Goal: Task Accomplishment & Management: Use online tool/utility

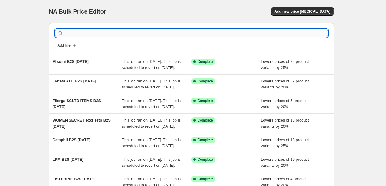
click at [195, 34] on input "text" at bounding box center [197, 33] width 264 height 8
type input "clearasil"
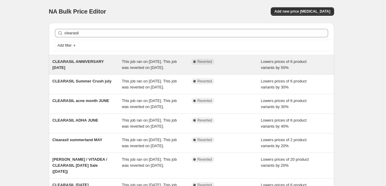
click at [235, 71] on div "Complete Reverted" at bounding box center [227, 65] width 70 height 12
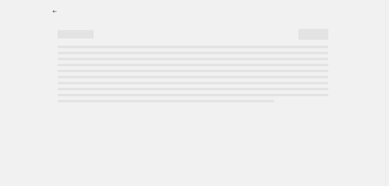
select select "percentage"
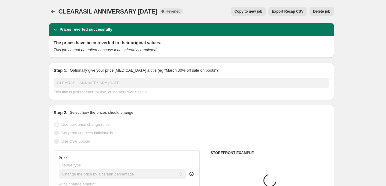
select select "tag"
click at [244, 10] on span "Copy to new job" at bounding box center [249, 11] width 28 height 5
select select "percentage"
select select "tag"
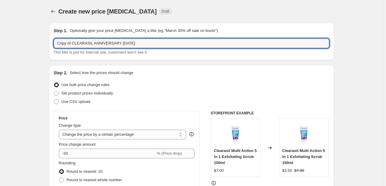
drag, startPoint x: 74, startPoint y: 41, endPoint x: 23, endPoint y: 39, distance: 51.4
type input "CLEARASIL b2s sept25"
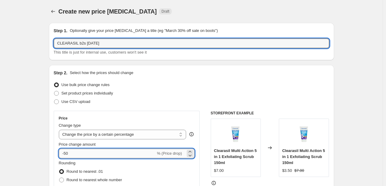
click at [68, 153] on input "-50" at bounding box center [107, 153] width 97 height 10
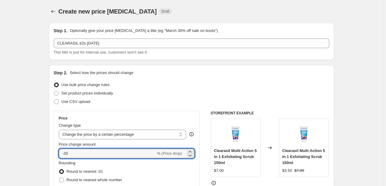
type input "-20"
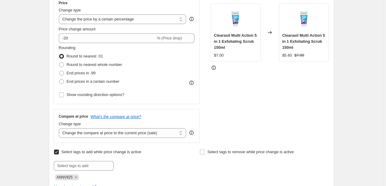
scroll to position [150, 0]
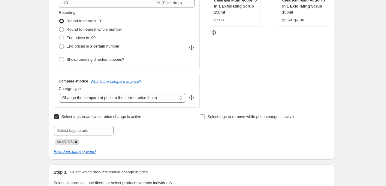
click at [77, 142] on icon "Remove ANNV825" at bounding box center [76, 142] width 2 height 2
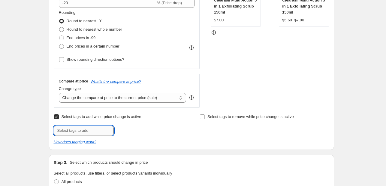
click at [79, 129] on input "text" at bounding box center [84, 131] width 60 height 10
type input "B2S925"
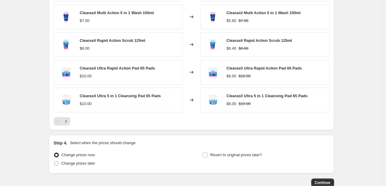
scroll to position [480, 0]
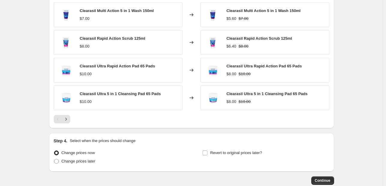
click at [98, 160] on div "Change prices later" at bounding box center [117, 161] width 127 height 8
click at [271, 148] on div "Revert to original prices later?" at bounding box center [265, 157] width 127 height 18
click at [258, 153] on span "Revert to original prices later?" at bounding box center [236, 152] width 52 height 5
click at [207, 153] on input "Revert to original prices later?" at bounding box center [205, 152] width 5 height 5
checkbox input "true"
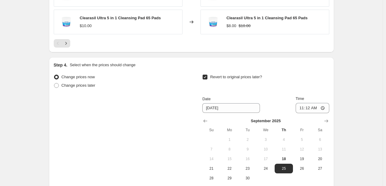
scroll to position [571, 0]
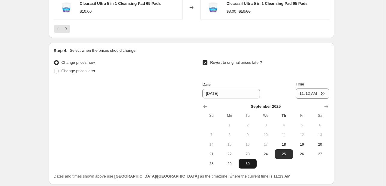
click at [254, 161] on span "30" at bounding box center [247, 163] width 13 height 5
type input "9/30/2025"
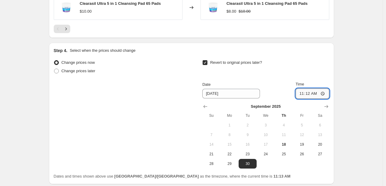
click at [303, 96] on input "11:12" at bounding box center [313, 93] width 34 height 10
type input "23:55"
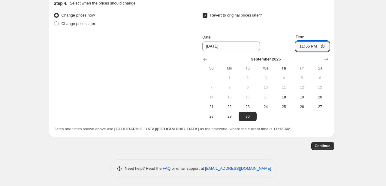
scroll to position [618, 0]
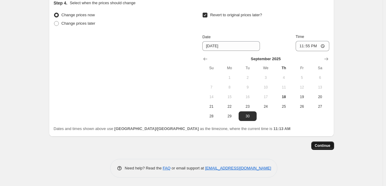
click at [334, 143] on button "Continue" at bounding box center [322, 145] width 23 height 8
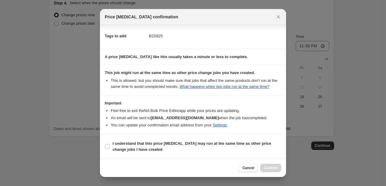
scroll to position [89, 0]
click at [254, 142] on b "I understand that this price change job may run at the same time as other price…" at bounding box center [192, 146] width 159 height 11
click at [110, 144] on input "I understand that this price change job may run at the same time as other price…" at bounding box center [107, 146] width 5 height 5
checkbox input "true"
click at [269, 168] on span "Confirm" at bounding box center [271, 167] width 14 height 5
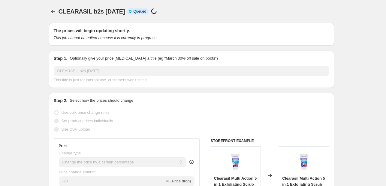
scroll to position [618, 0]
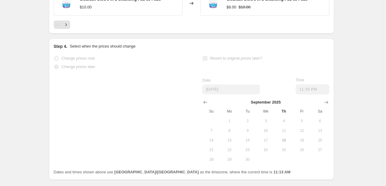
select select "percentage"
select select "tag"
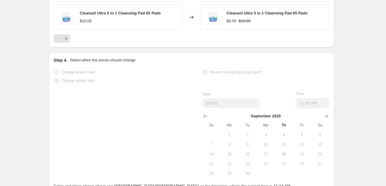
scroll to position [0, 0]
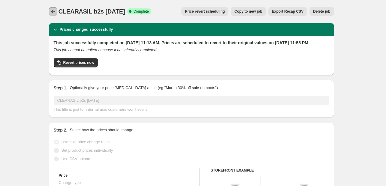
click at [52, 11] on icon "Price change jobs" at bounding box center [53, 11] width 6 height 6
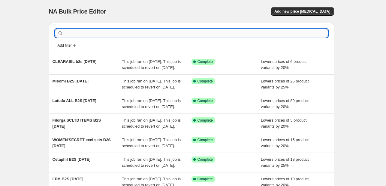
click at [123, 33] on input "text" at bounding box center [197, 33] width 264 height 8
type input "PIERRE"
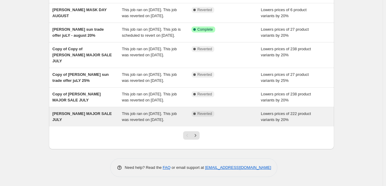
scroll to position [129, 0]
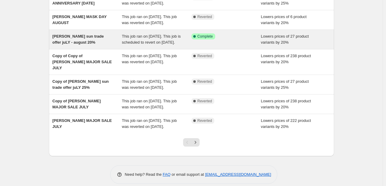
click at [148, 44] on span "This job ran on July 31, 2025. This job is scheduled to revert on December 31, …" at bounding box center [151, 39] width 59 height 11
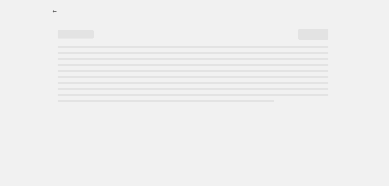
select select "percentage"
select select "tag"
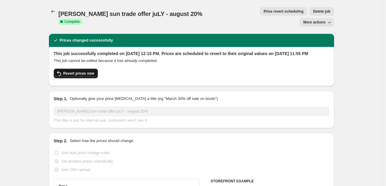
click at [90, 71] on span "Revert prices now" at bounding box center [78, 73] width 31 height 5
checkbox input "false"
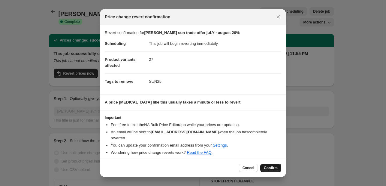
click at [274, 169] on button "Confirm" at bounding box center [270, 167] width 21 height 8
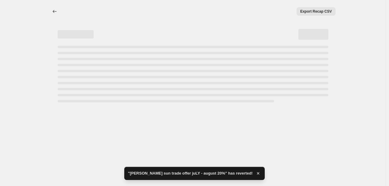
select select "percentage"
select select "tag"
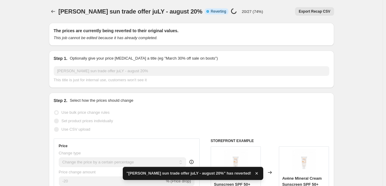
checkbox input "true"
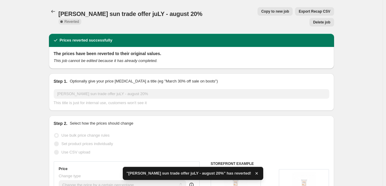
click at [261, 12] on span "Copy to new job" at bounding box center [275, 11] width 28 height 5
select select "percentage"
select select "tag"
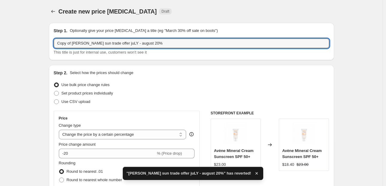
drag, startPoint x: 74, startPoint y: 42, endPoint x: 23, endPoint y: 40, distance: 52.0
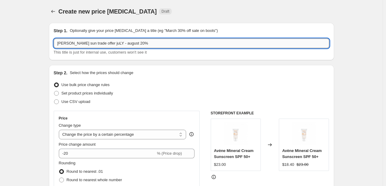
drag, startPoint x: 134, startPoint y: 43, endPoint x: 152, endPoint y: 43, distance: 18.6
click at [152, 43] on input "PIERRE FABRE sun trade offer juLY - august 20%" at bounding box center [192, 43] width 276 height 10
type input "PIERRE FABRE sun trade offer juLY - august - SEPT 15%"
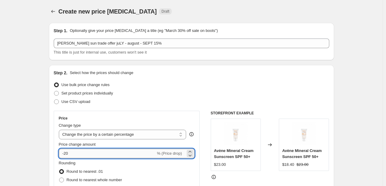
click at [92, 150] on input "-20" at bounding box center [107, 153] width 97 height 10
type input "-2"
type input "-15"
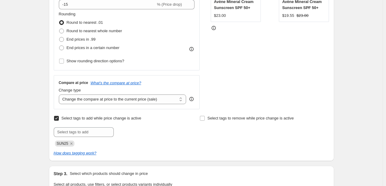
scroll to position [150, 0]
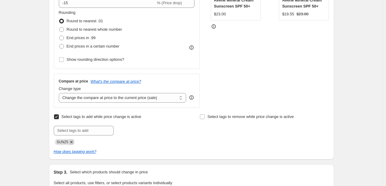
click at [73, 142] on icon "Remove SUN25" at bounding box center [71, 141] width 5 height 5
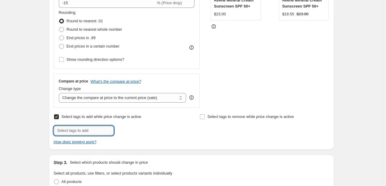
click at [74, 134] on input "text" at bounding box center [84, 131] width 60 height 10
type input "SUN25"
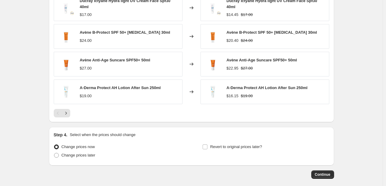
scroll to position [510, 0]
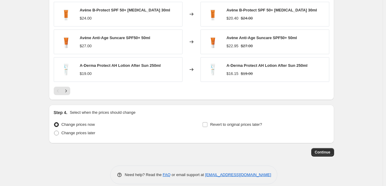
click at [224, 130] on div "Revert to original prices later?" at bounding box center [265, 129] width 127 height 18
click at [234, 123] on span "Revert to original prices later?" at bounding box center [236, 124] width 52 height 5
click at [207, 123] on input "Revert to original prices later?" at bounding box center [205, 124] width 5 height 5
checkbox input "true"
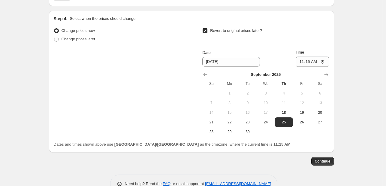
scroll to position [618, 0]
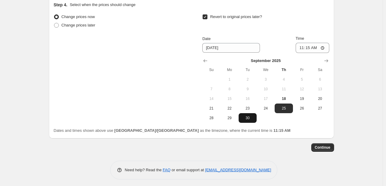
click at [247, 115] on span "30" at bounding box center [247, 117] width 13 height 5
click at [325, 58] on icon "Show next month, October 2025" at bounding box center [326, 61] width 6 height 6
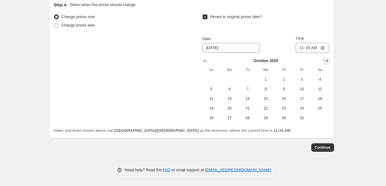
click at [325, 58] on icon "Show next month, November 2025" at bounding box center [326, 61] width 6 height 6
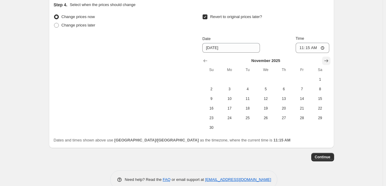
click at [325, 58] on icon "Show next month, December 2025" at bounding box center [326, 61] width 6 height 6
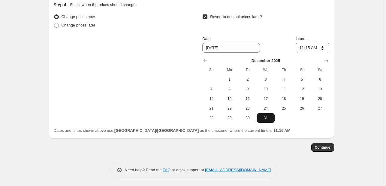
click at [272, 115] on span "31" at bounding box center [265, 117] width 13 height 5
type input "12/31/2025"
click at [317, 46] on input "11:15" at bounding box center [313, 48] width 34 height 10
click at [307, 45] on input "23:15" at bounding box center [313, 48] width 34 height 10
type input "23:55"
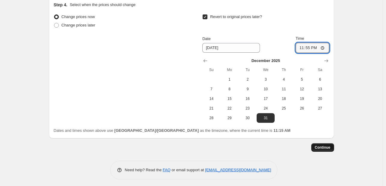
click at [329, 143] on button "Continue" at bounding box center [322, 147] width 23 height 8
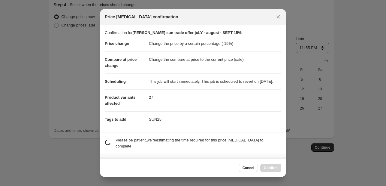
click at [325, 147] on div at bounding box center [193, 93] width 386 height 186
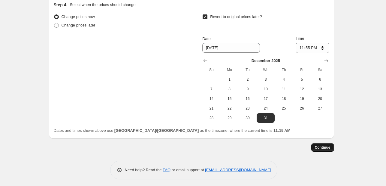
click at [322, 147] on span "Continue" at bounding box center [323, 147] width 16 height 5
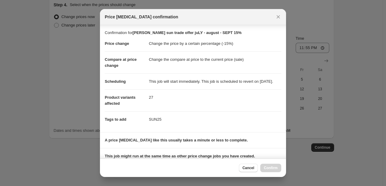
scroll to position [89, 0]
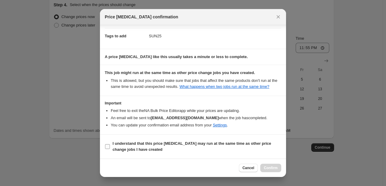
click at [257, 150] on span "I understand that this price change job may run at the same time as other price…" at bounding box center [197, 146] width 169 height 12
click at [110, 149] on input "I understand that this price change job may run at the same time as other price…" at bounding box center [107, 146] width 5 height 5
checkbox input "true"
click at [274, 167] on span "Confirm" at bounding box center [271, 167] width 14 height 5
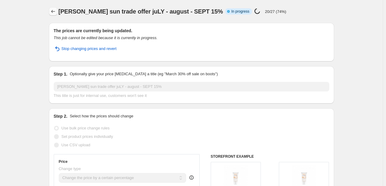
click at [52, 10] on icon "Price change jobs" at bounding box center [53, 11] width 6 height 6
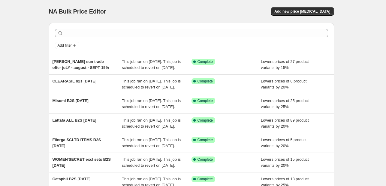
click at [77, 38] on div at bounding box center [192, 32] width 278 height 13
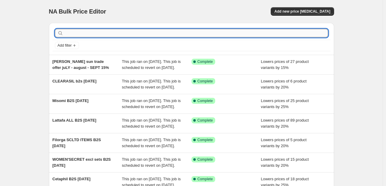
click at [75, 34] on input "text" at bounding box center [197, 33] width 264 height 8
type input "L"
type input "VICHY"
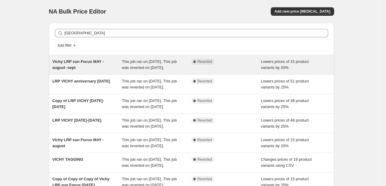
click at [183, 69] on div "This job ran on September 12, 2025. This job was reverted on September 12, 2025." at bounding box center [157, 65] width 70 height 12
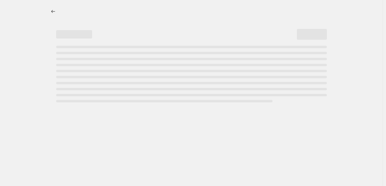
select select "percentage"
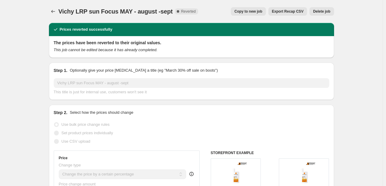
click at [245, 8] on button "Copy to new job" at bounding box center [248, 11] width 35 height 8
select select "percentage"
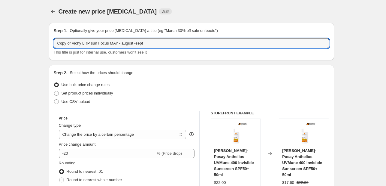
drag, startPoint x: 73, startPoint y: 42, endPoint x: 44, endPoint y: 40, distance: 29.2
type input "Vichy LRP sun Focus MAY - august -sept 15%"
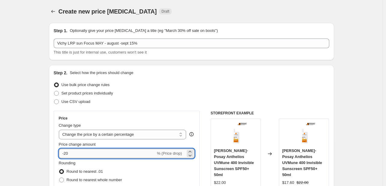
click at [76, 149] on input "-20" at bounding box center [107, 153] width 97 height 10
type input "-2"
type input "-15"
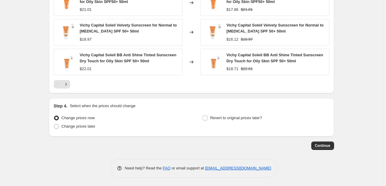
scroll to position [476, 0]
click at [91, 126] on span "Change prices later" at bounding box center [79, 126] width 34 height 5
click at [54, 124] on input "Change prices later" at bounding box center [54, 124] width 0 height 0
radio input "true"
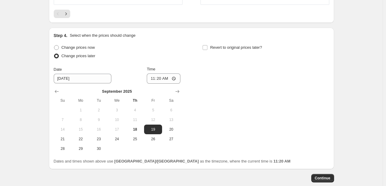
scroll to position [578, 0]
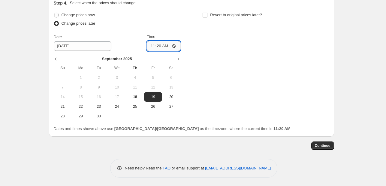
click at [153, 47] on input "11:20" at bounding box center [164, 46] width 34 height 10
type input "08:00"
click at [232, 13] on span "Revert to original prices later?" at bounding box center [236, 15] width 52 height 5
click at [207, 13] on input "Revert to original prices later?" at bounding box center [205, 15] width 5 height 5
checkbox input "true"
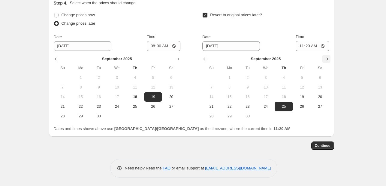
click at [324, 56] on icon "Show next month, October 2025" at bounding box center [326, 59] width 6 height 6
click at [331, 59] on button "Show next month, November 2025" at bounding box center [326, 59] width 8 height 8
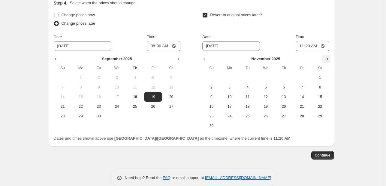
click at [331, 59] on button "Show next month, December 2025" at bounding box center [326, 59] width 8 height 8
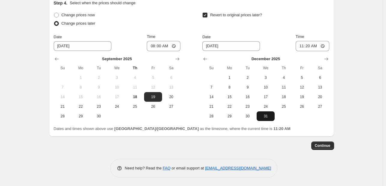
click at [266, 115] on span "31" at bounding box center [265, 116] width 13 height 5
type input "12/31/2025"
click at [304, 44] on input "11:20" at bounding box center [313, 46] width 34 height 10
type input "23:55"
click at [324, 148] on button "Continue" at bounding box center [322, 145] width 23 height 8
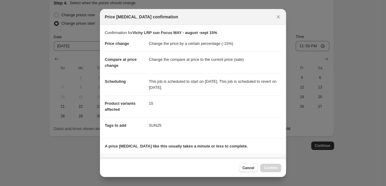
scroll to position [81, 0]
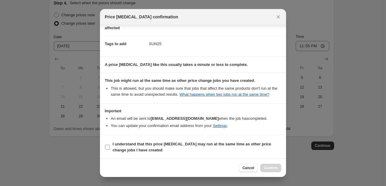
click at [258, 147] on span "I understand that this price change job may run at the same time as other price…" at bounding box center [197, 147] width 169 height 12
click at [110, 147] on input "I understand that this price change job may run at the same time as other price…" at bounding box center [107, 146] width 5 height 5
checkbox input "true"
click at [274, 169] on span "Confirm" at bounding box center [271, 167] width 14 height 5
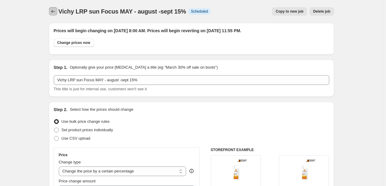
click at [57, 12] on button "Price change jobs" at bounding box center [53, 11] width 8 height 8
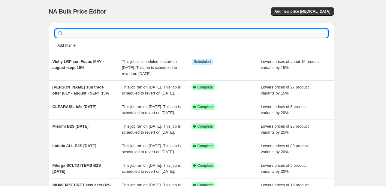
click at [96, 32] on input "text" at bounding box center [197, 33] width 264 height 8
type input "MUSTELA"
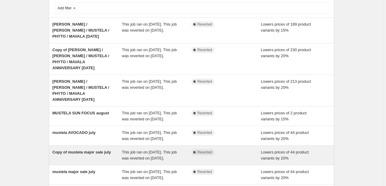
scroll to position [27, 0]
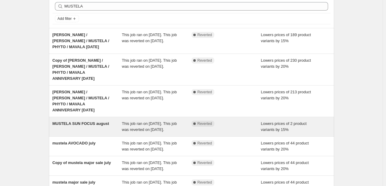
click at [136, 121] on span "This job ran on August 5, 2025. This job was reverted on September 12, 2025." at bounding box center [149, 126] width 55 height 11
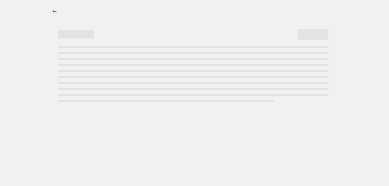
select select "percentage"
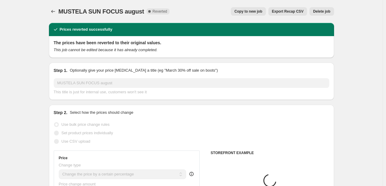
click at [262, 9] on span "Copy to new job" at bounding box center [249, 11] width 28 height 5
select select "percentage"
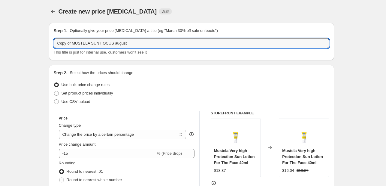
drag, startPoint x: 73, startPoint y: 43, endPoint x: -1, endPoint y: 41, distance: 73.3
click at [0, 41] on html "Home Settings Plans Skip to content Create new price change job. This page is r…" at bounding box center [193, 93] width 386 height 186
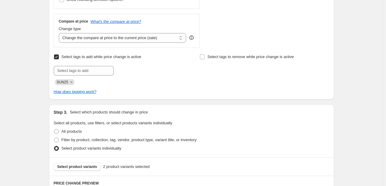
scroll to position [210, 0]
type input "MUSTELA SUN FOCUS august - SEPT 15%"
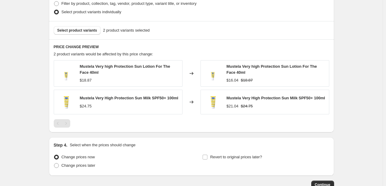
scroll to position [386, 0]
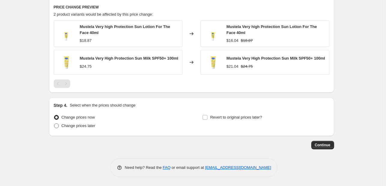
click at [82, 129] on label "Change prices later" at bounding box center [75, 125] width 42 height 8
click at [54, 123] on input "Change prices later" at bounding box center [54, 123] width 0 height 0
radio input "true"
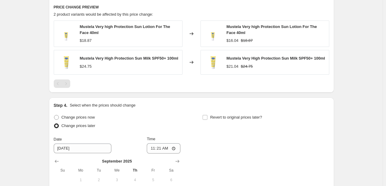
scroll to position [476, 0]
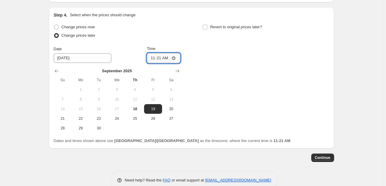
click at [150, 60] on input "11:21" at bounding box center [164, 58] width 34 height 10
type input "08:00"
click at [254, 24] on span "Revert to original prices later?" at bounding box center [236, 27] width 52 height 6
click at [207, 25] on input "Revert to original prices later?" at bounding box center [205, 27] width 5 height 5
checkbox input "true"
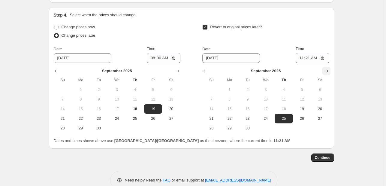
click at [327, 70] on icon "Show next month, October 2025" at bounding box center [326, 71] width 6 height 6
click at [327, 70] on icon "Show next month, November 2025" at bounding box center [326, 71] width 6 height 6
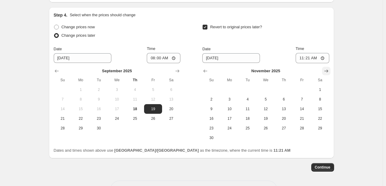
click at [327, 70] on icon "Show next month, December 2025" at bounding box center [326, 71] width 6 height 6
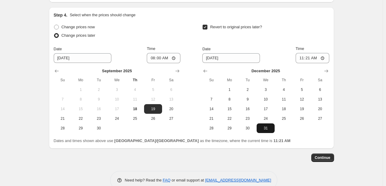
click at [270, 131] on button "31" at bounding box center [266, 128] width 18 height 10
type input "12/31/2025"
click at [301, 59] on input "11:21" at bounding box center [313, 58] width 34 height 10
type input "23:55"
click at [324, 159] on span "Continue" at bounding box center [323, 157] width 16 height 5
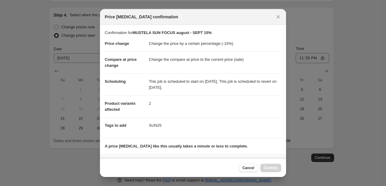
scroll to position [81, 0]
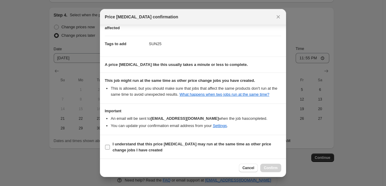
click at [258, 145] on b "I understand that this price change job may run at the same time as other price…" at bounding box center [192, 146] width 159 height 11
click at [110, 145] on input "I understand that this price change job may run at the same time as other price…" at bounding box center [107, 146] width 5 height 5
checkbox input "true"
click at [274, 170] on button "Confirm" at bounding box center [270, 167] width 21 height 8
